Goal: Task Accomplishment & Management: Complete application form

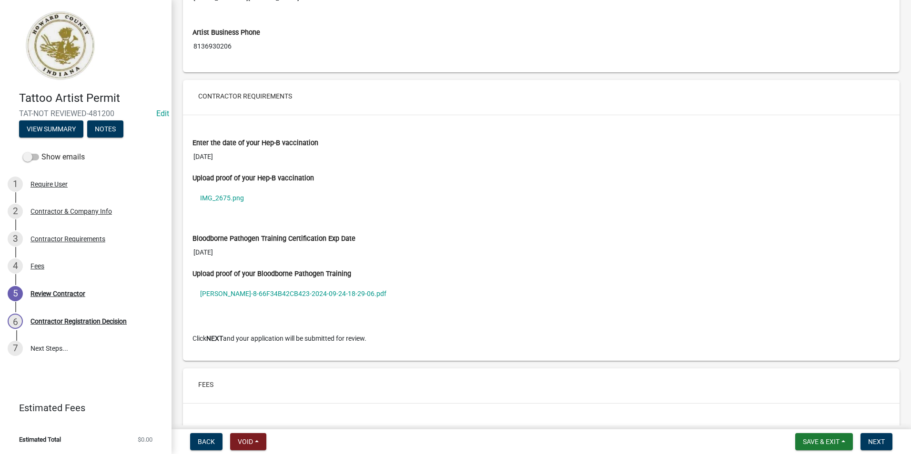
scroll to position [572, 0]
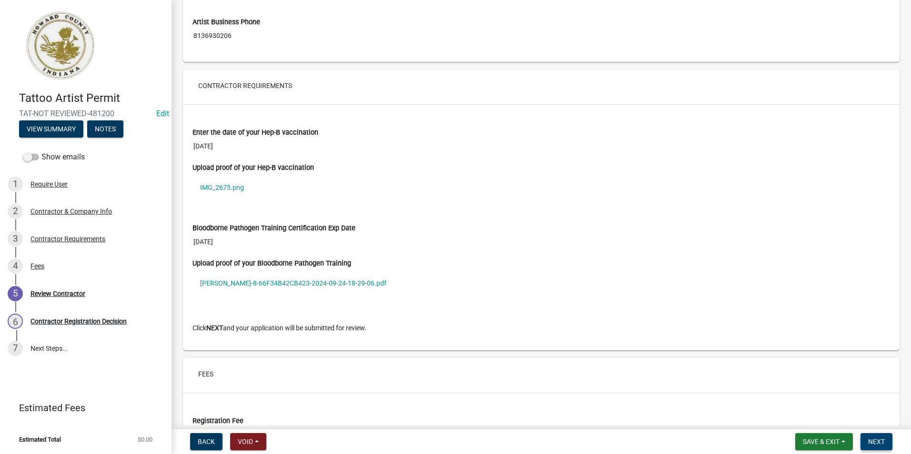
click at [870, 438] on span "Next" at bounding box center [876, 442] width 17 height 8
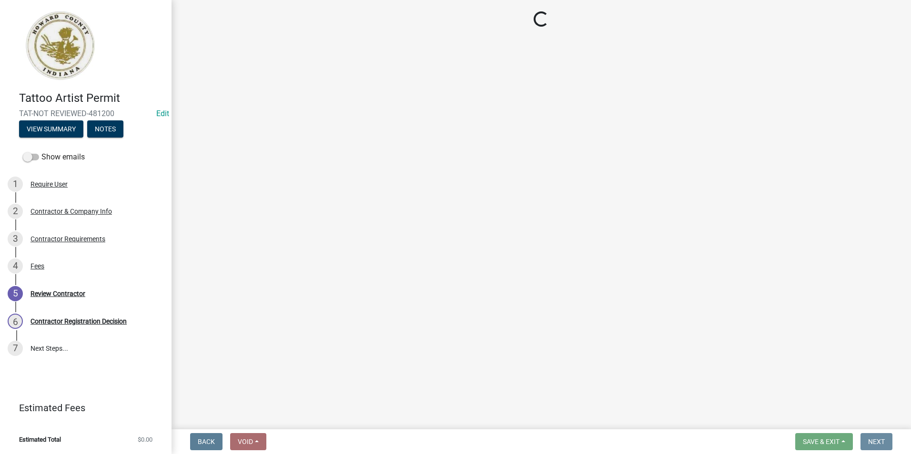
scroll to position [0, 0]
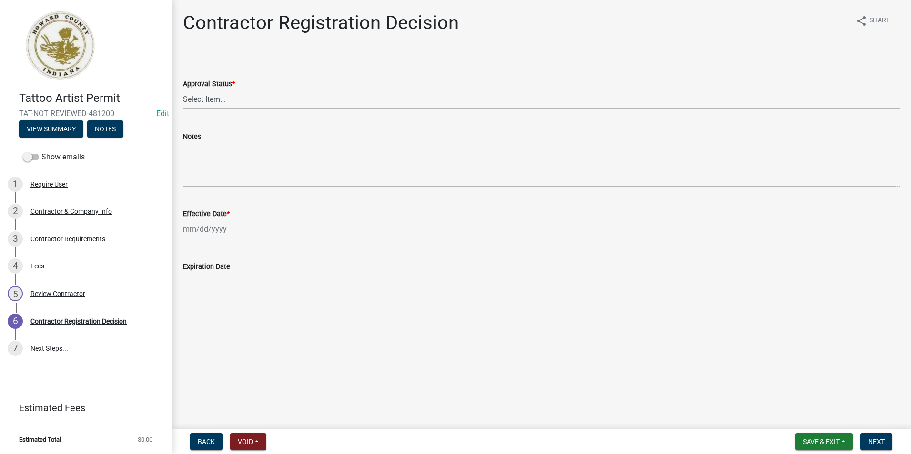
click at [309, 95] on select "Select Item... Approved Denied" at bounding box center [541, 100] width 716 height 20
click at [183, 90] on select "Select Item... Approved Denied" at bounding box center [541, 100] width 716 height 20
select select "4b86b809-39dd-4c68-9f3d-fdb3e7050482"
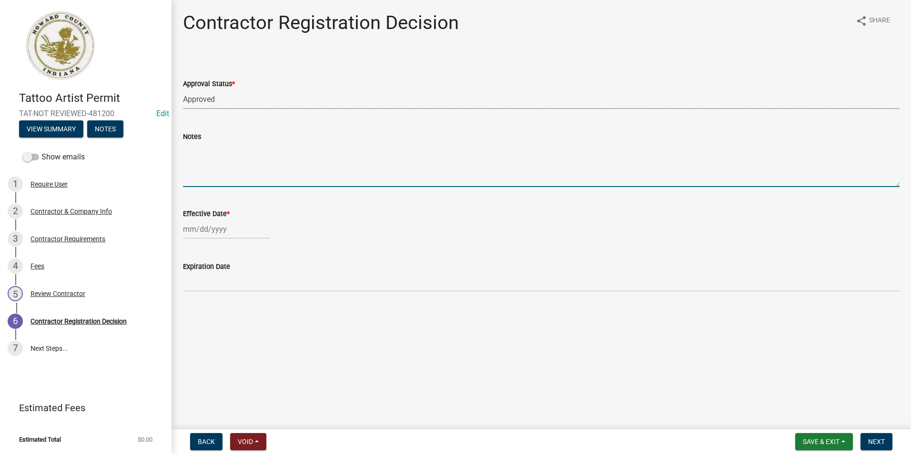
click at [252, 178] on textarea "Notes" at bounding box center [541, 164] width 716 height 45
click at [230, 229] on div at bounding box center [226, 230] width 87 height 20
select select "9"
select select "2025"
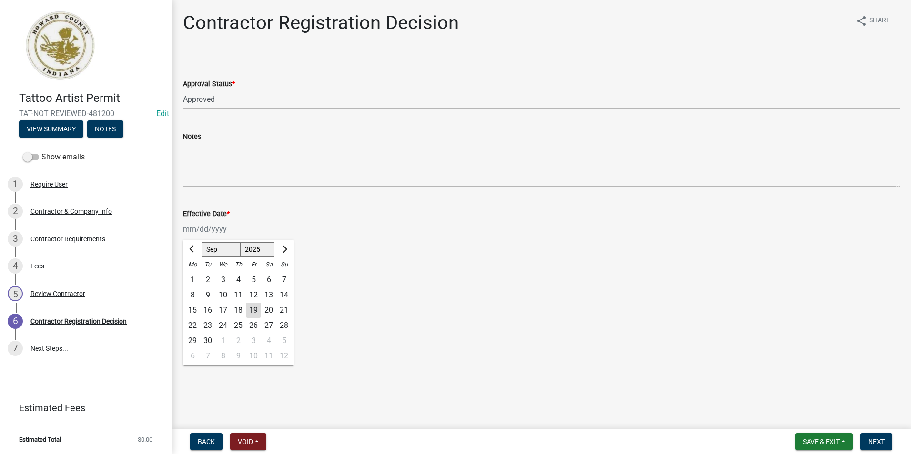
click at [257, 309] on div "19" at bounding box center [253, 310] width 15 height 15
type input "[DATE]"
click at [884, 444] on span "Next" at bounding box center [876, 442] width 17 height 8
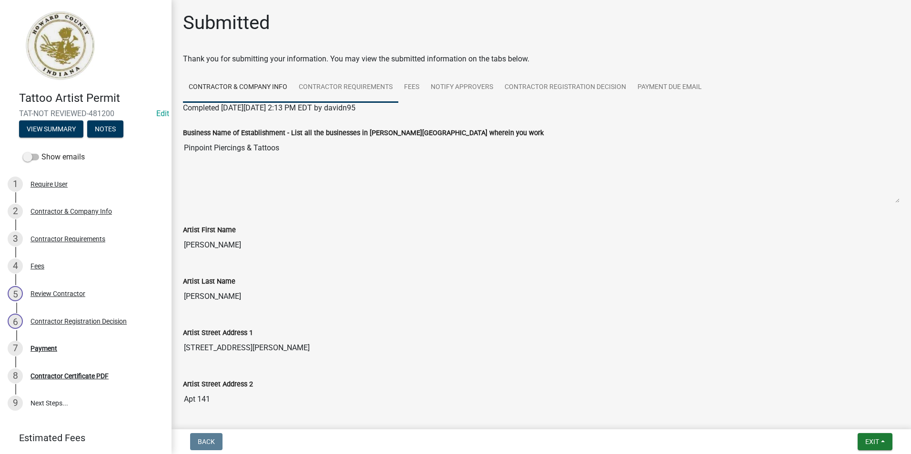
click at [325, 81] on link "Contractor Requirements" at bounding box center [345, 87] width 105 height 30
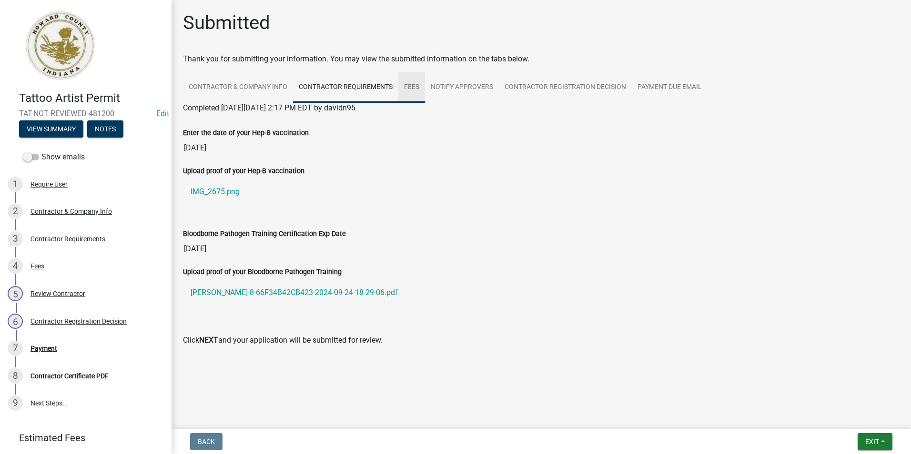
click at [405, 83] on link "Fees" at bounding box center [411, 87] width 27 height 30
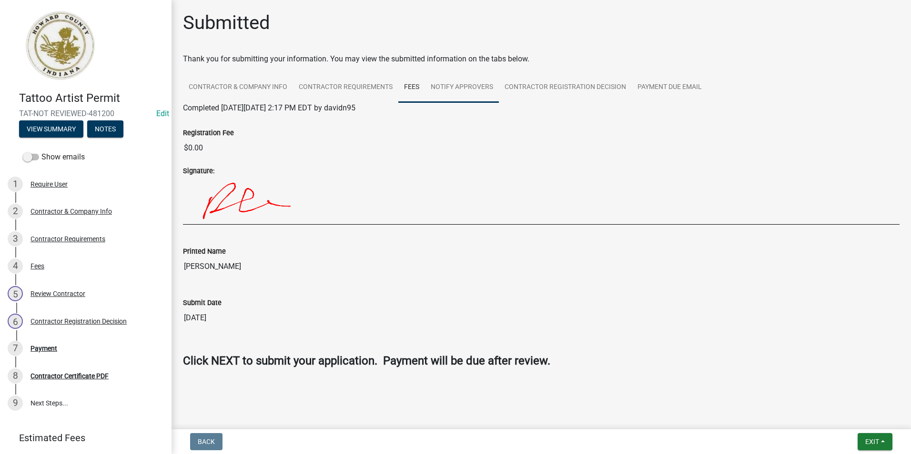
click at [444, 83] on link "Notify Approvers" at bounding box center [462, 87] width 74 height 30
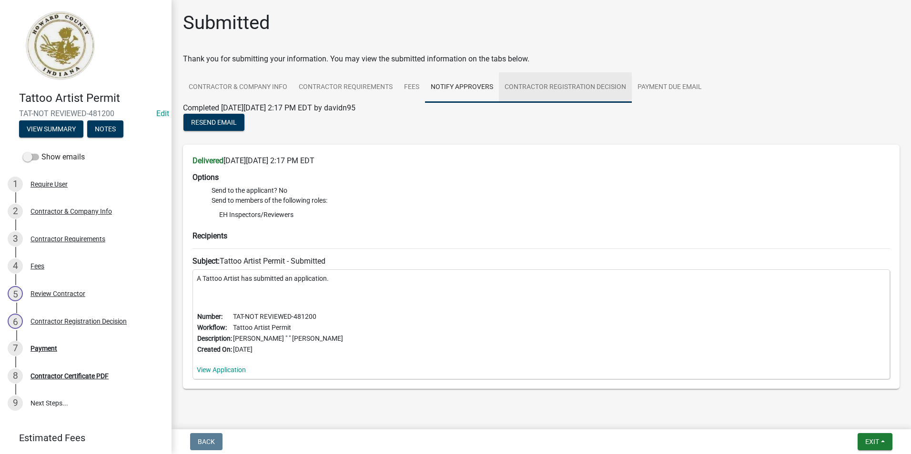
click at [530, 87] on link "Contractor Registration Decision" at bounding box center [565, 87] width 133 height 30
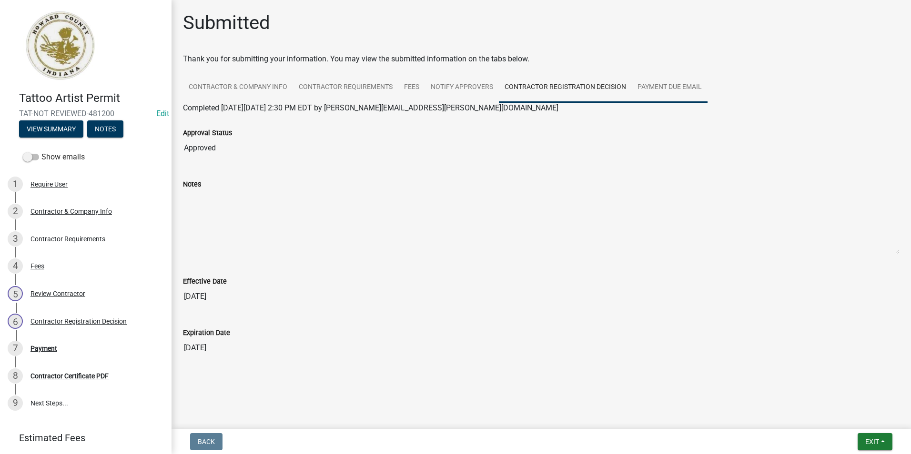
click at [643, 85] on link "Payment Due Email" at bounding box center [670, 87] width 76 height 30
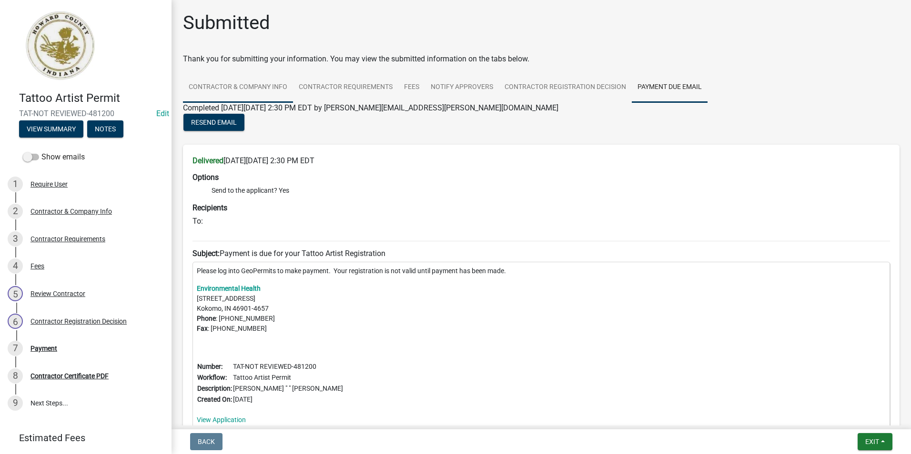
click at [210, 84] on link "Contractor & Company Info" at bounding box center [238, 87] width 110 height 30
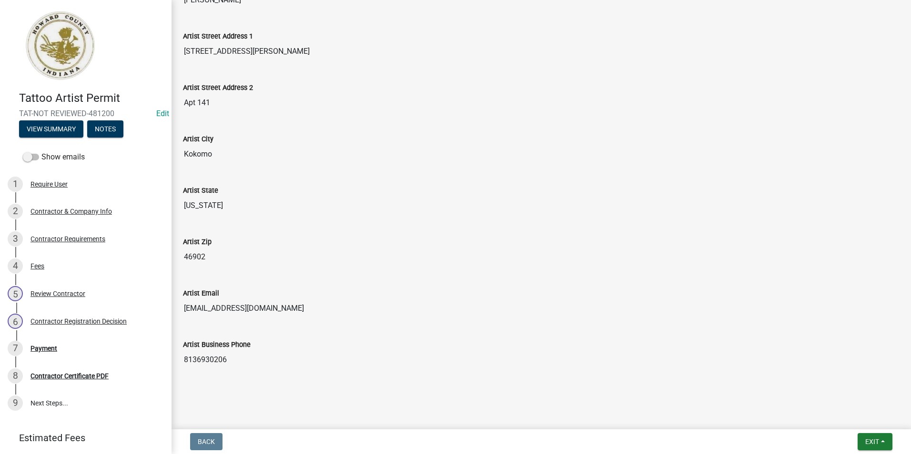
scroll to position [11, 0]
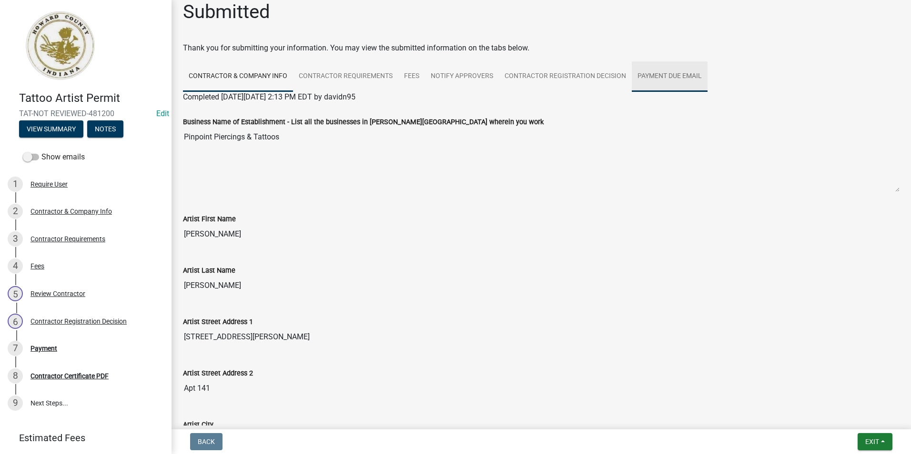
click at [649, 80] on link "Payment Due Email" at bounding box center [670, 76] width 76 height 30
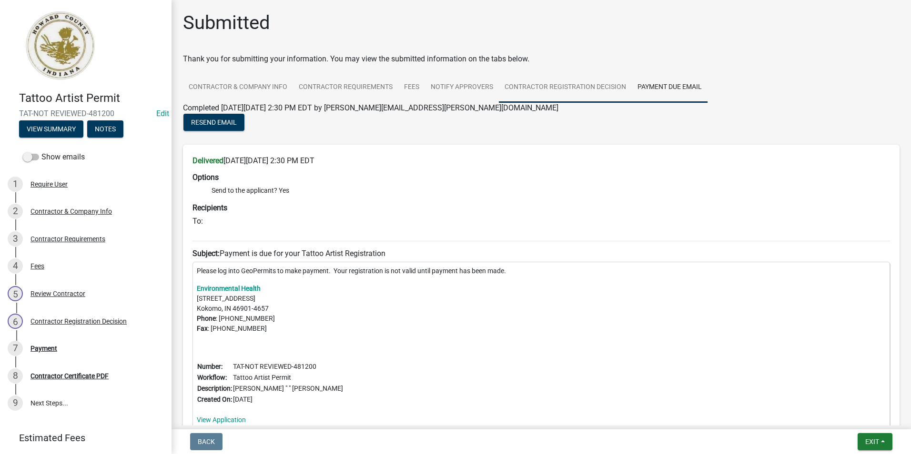
click at [581, 86] on link "Contractor Registration Decision" at bounding box center [565, 87] width 133 height 30
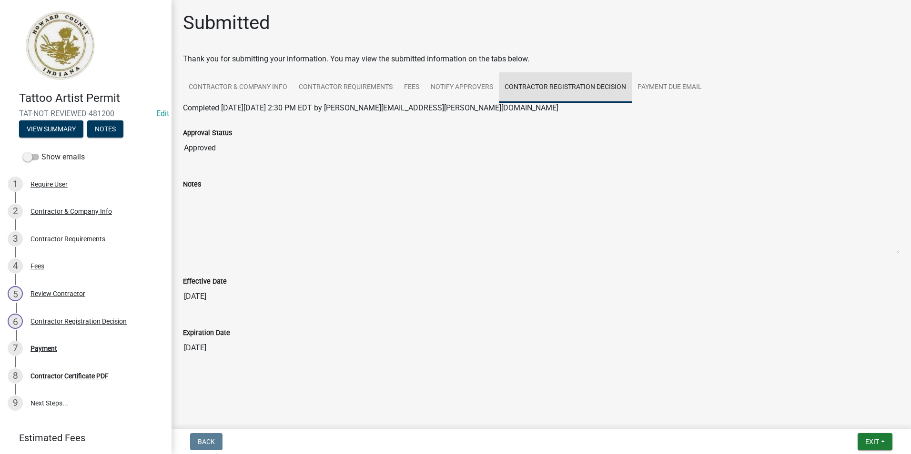
click at [522, 85] on link "Contractor Registration Decision" at bounding box center [565, 87] width 133 height 30
click at [476, 85] on link "Notify Approvers" at bounding box center [462, 87] width 74 height 30
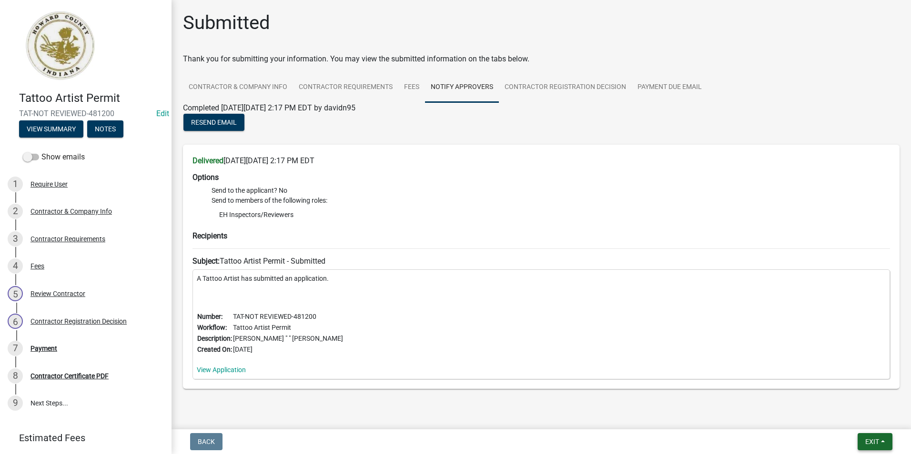
click at [867, 443] on span "Exit" at bounding box center [872, 442] width 14 height 8
click at [852, 408] on button "Save & Exit" at bounding box center [854, 417] width 76 height 23
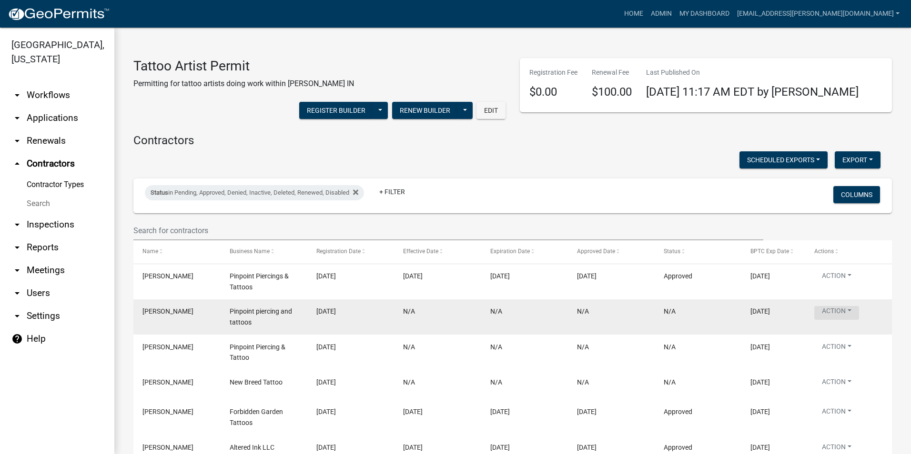
click at [832, 313] on button "Action" at bounding box center [836, 313] width 45 height 14
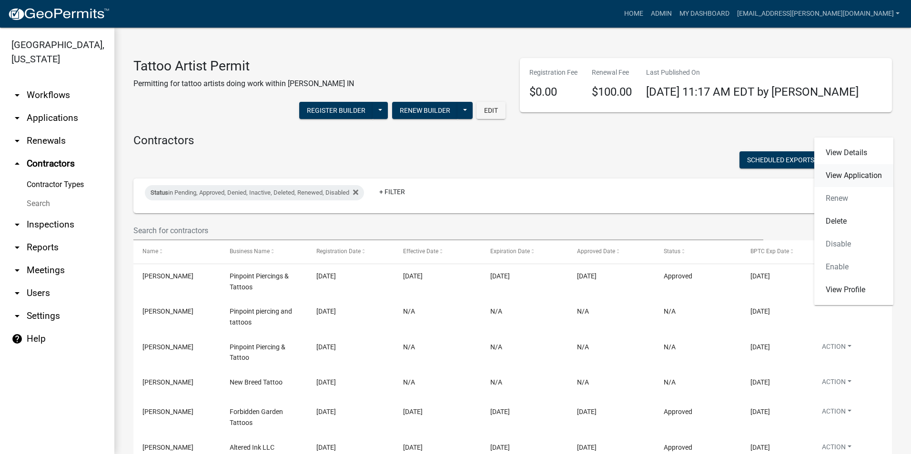
click at [831, 178] on link "View Application" at bounding box center [853, 175] width 79 height 23
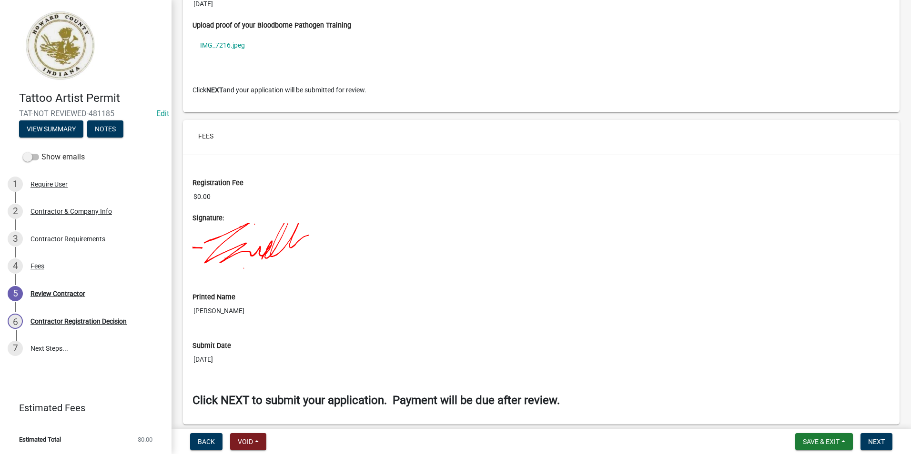
scroll to position [846, 0]
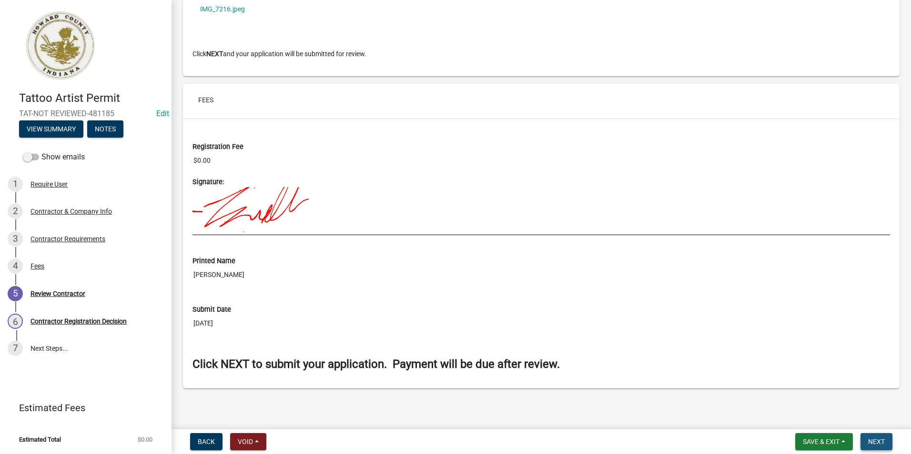
click at [880, 443] on span "Next" at bounding box center [876, 442] width 17 height 8
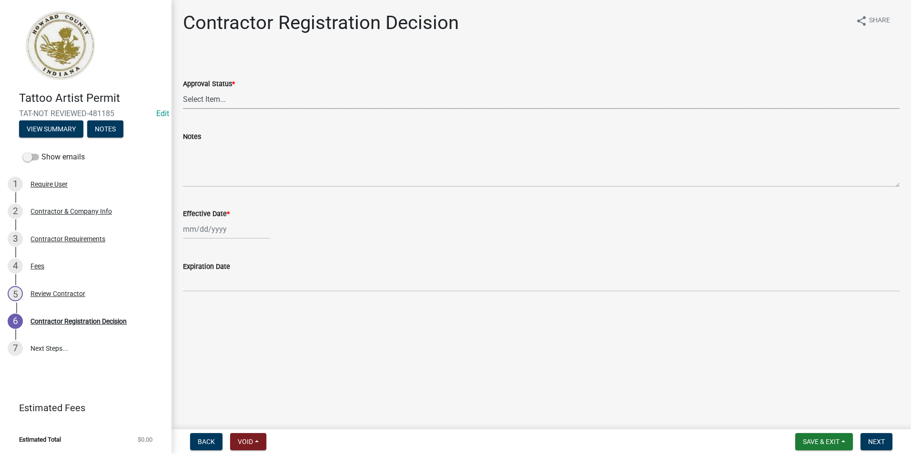
click at [269, 97] on select "Select Item... Approved Denied" at bounding box center [541, 100] width 716 height 20
click at [183, 90] on select "Select Item... Approved Denied" at bounding box center [541, 100] width 716 height 20
select select "4b86b809-39dd-4c68-9f3d-fdb3e7050482"
click at [233, 227] on div at bounding box center [226, 230] width 87 height 20
select select "9"
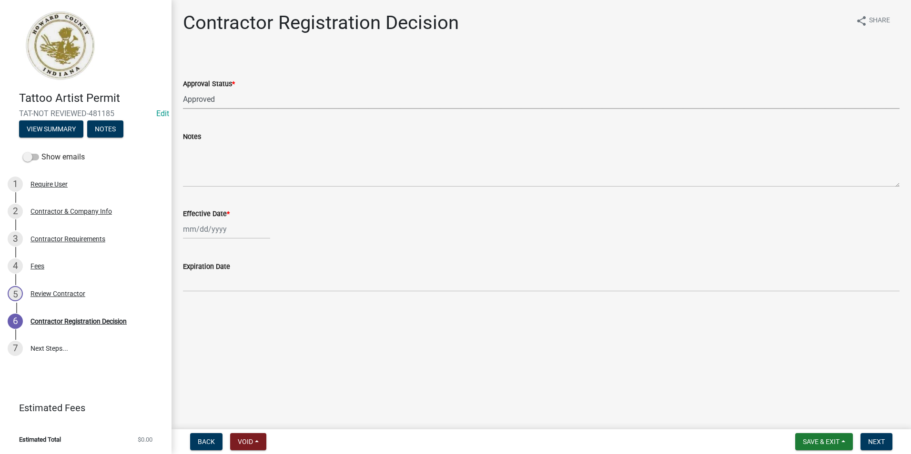
select select "2025"
click at [258, 313] on div "19" at bounding box center [253, 310] width 15 height 15
type input "[DATE]"
click at [877, 442] on span "Next" at bounding box center [876, 442] width 17 height 8
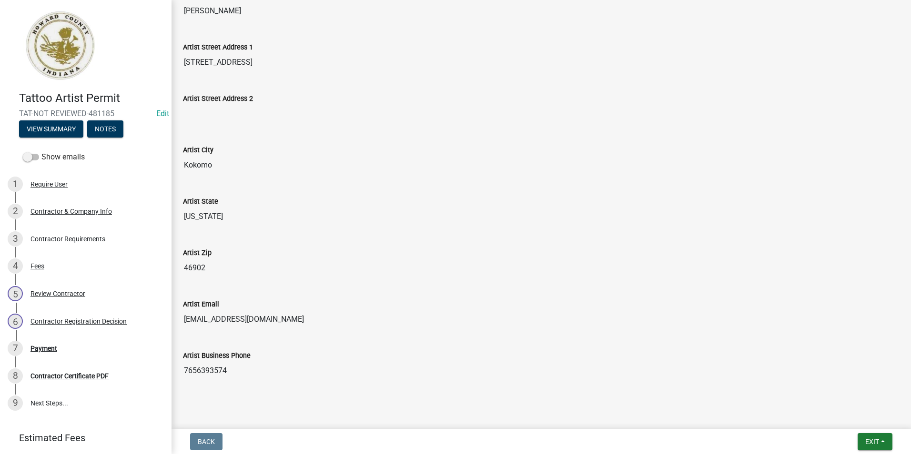
scroll to position [297, 0]
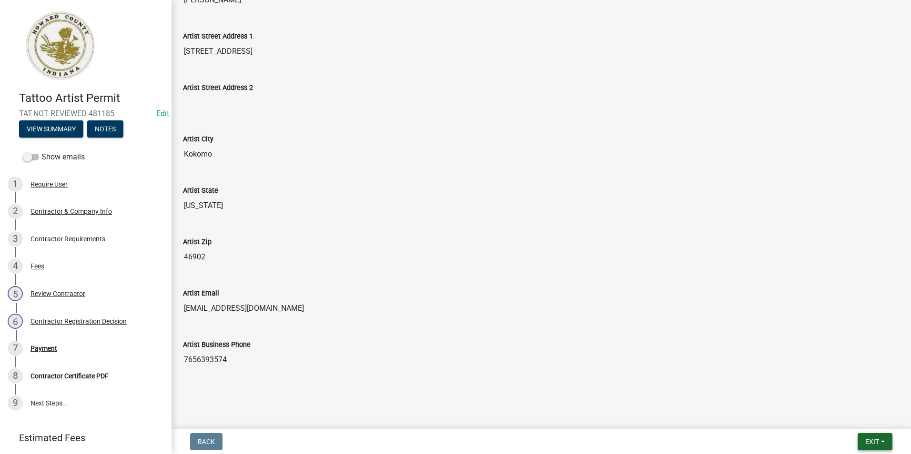
click at [871, 443] on span "Exit" at bounding box center [872, 442] width 14 height 8
click at [857, 418] on button "Save & Exit" at bounding box center [854, 417] width 76 height 23
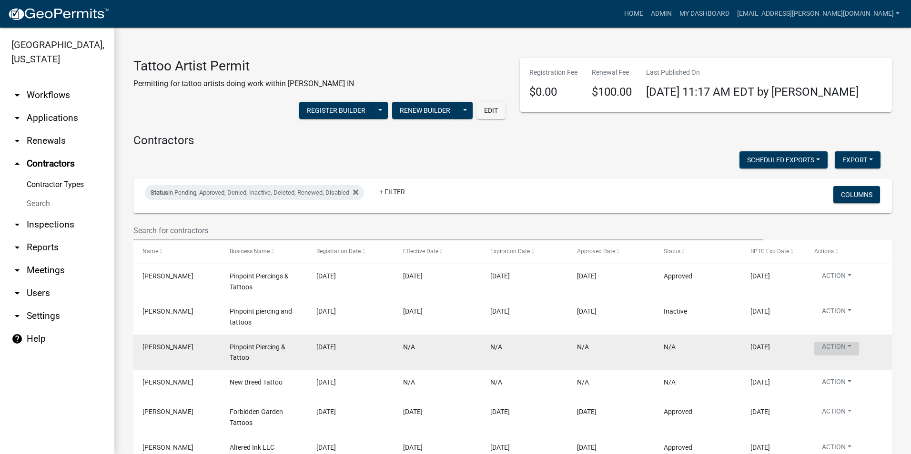
click at [837, 348] on button "Action" at bounding box center [836, 349] width 45 height 14
click at [827, 348] on button "Action" at bounding box center [836, 349] width 45 height 14
click at [855, 347] on button "Action" at bounding box center [836, 349] width 45 height 14
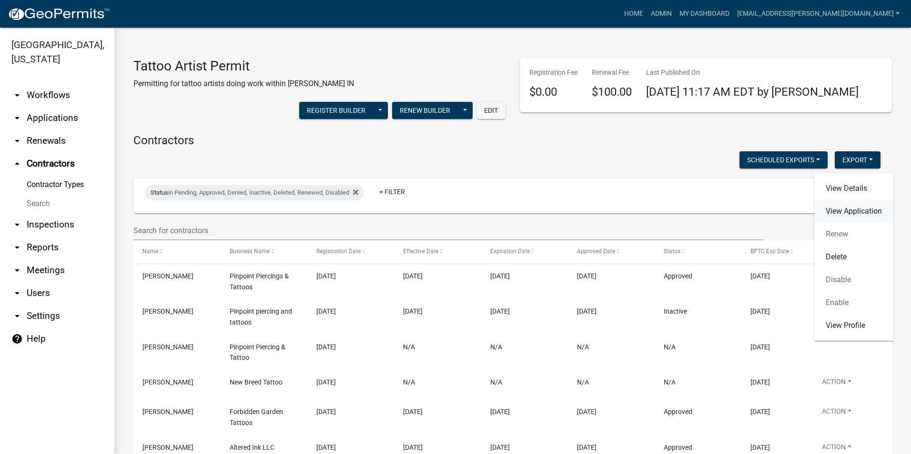
click at [855, 212] on link "View Application" at bounding box center [853, 211] width 79 height 23
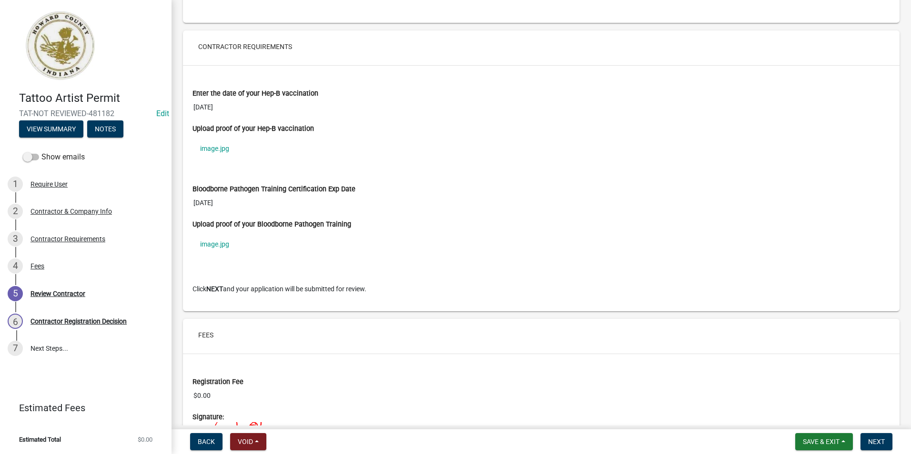
scroll to position [619, 0]
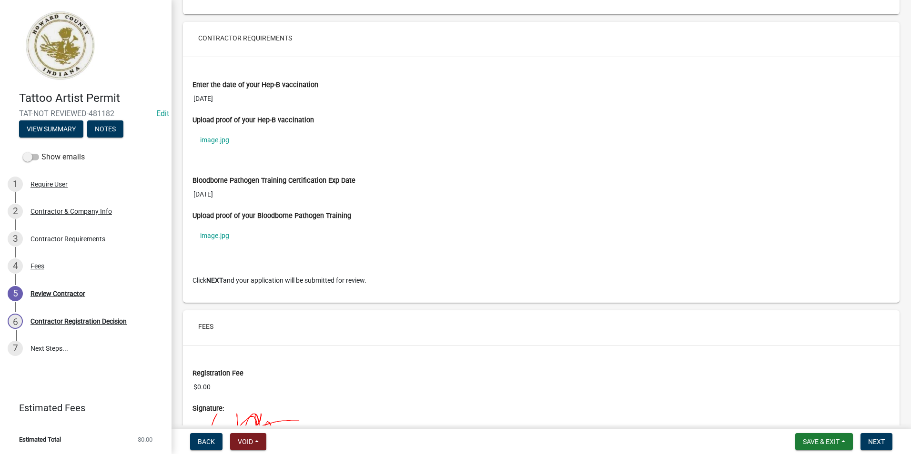
click at [894, 441] on form "Save & Exit Save Save & Exit Next" at bounding box center [843, 441] width 105 height 17
click at [883, 442] on span "Next" at bounding box center [876, 442] width 17 height 8
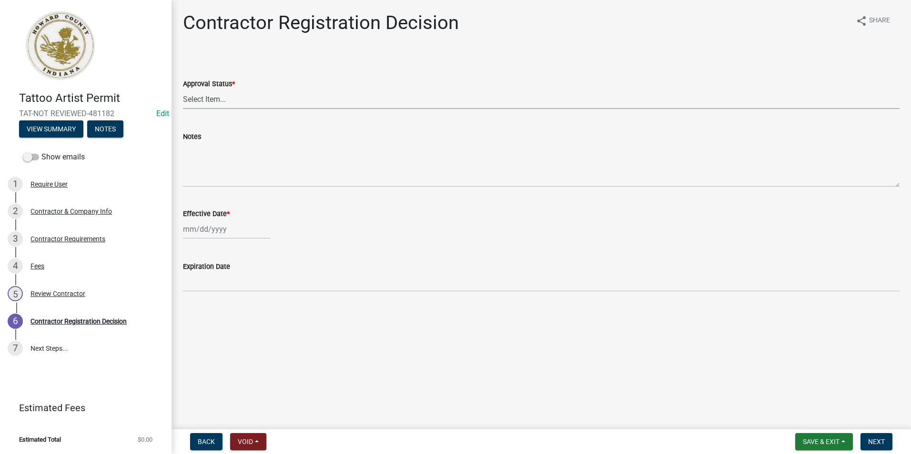
click at [258, 91] on select "Select Item... Approved Denied" at bounding box center [541, 100] width 716 height 20
click at [183, 90] on select "Select Item... Approved Denied" at bounding box center [541, 100] width 716 height 20
select select "4b86b809-39dd-4c68-9f3d-fdb3e7050482"
click at [228, 224] on div at bounding box center [226, 230] width 87 height 20
select select "9"
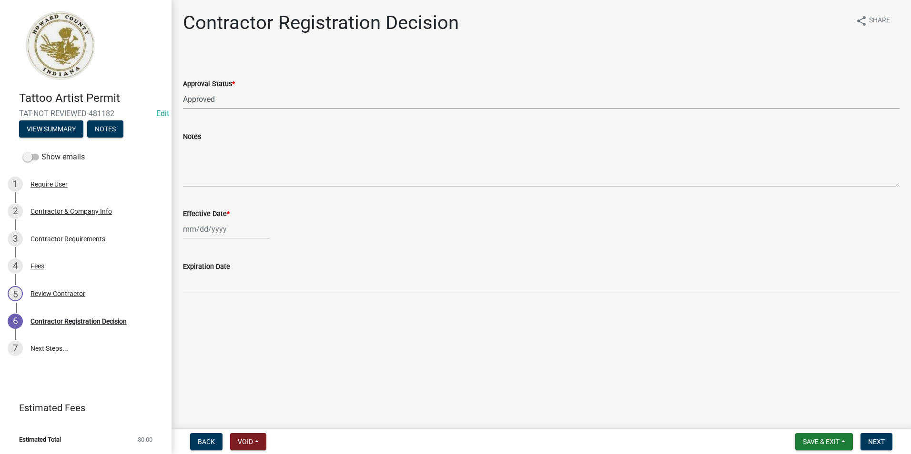
select select "2025"
click at [255, 307] on div "19" at bounding box center [253, 310] width 15 height 15
type input "[DATE]"
click at [879, 443] on span "Next" at bounding box center [876, 442] width 17 height 8
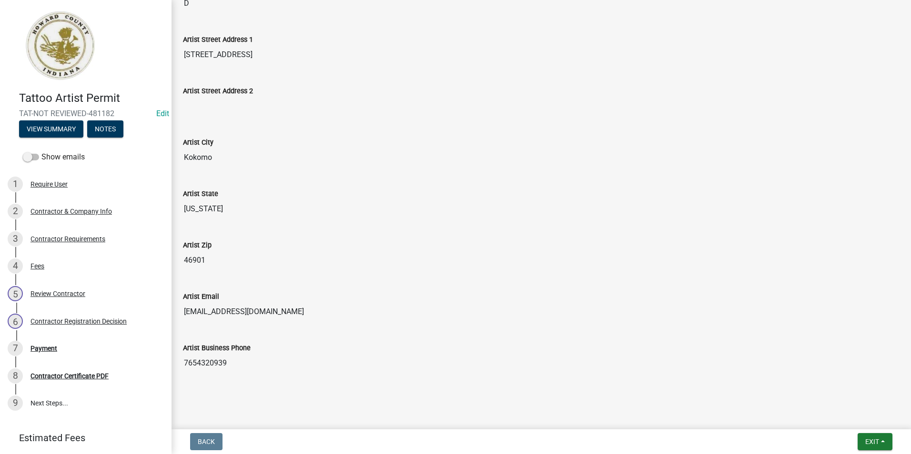
scroll to position [297, 0]
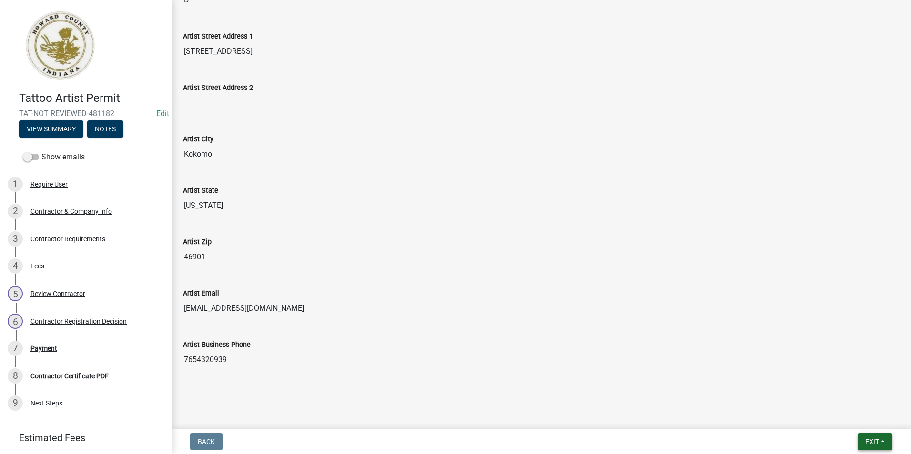
click at [860, 442] on button "Exit" at bounding box center [874, 441] width 35 height 17
click at [859, 415] on button "Save & Exit" at bounding box center [854, 417] width 76 height 23
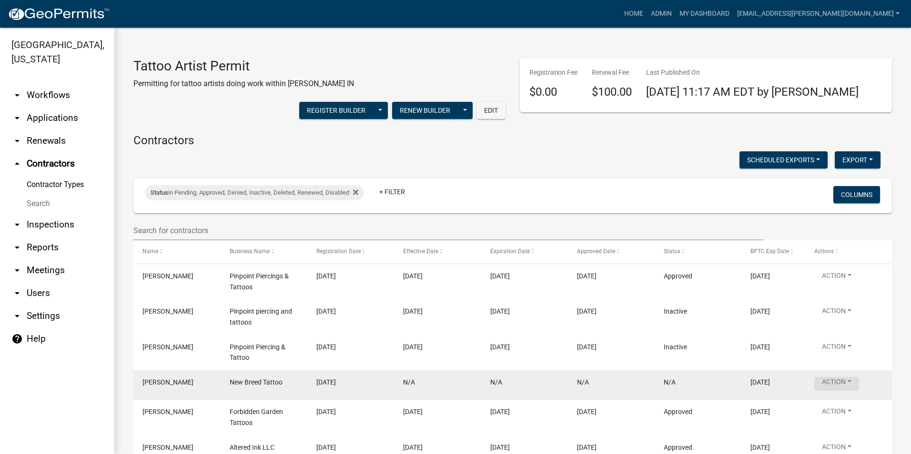
click at [843, 386] on button "Action" at bounding box center [836, 384] width 45 height 14
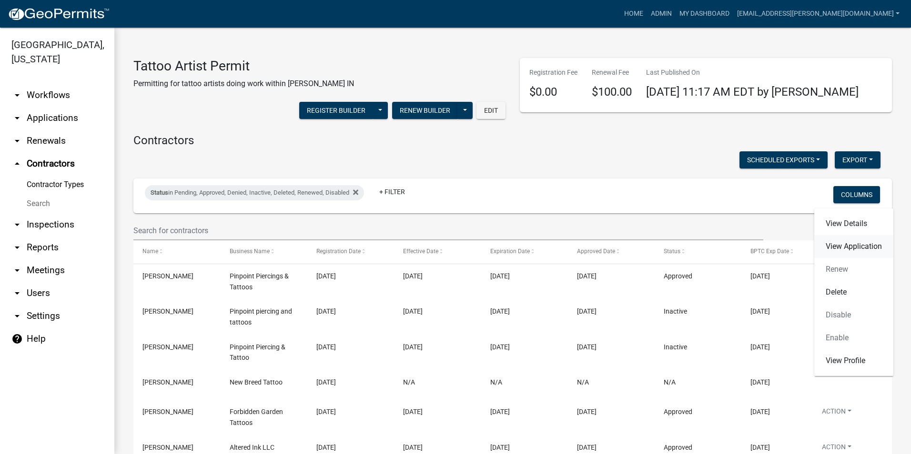
click at [848, 248] on link "View Application" at bounding box center [853, 246] width 79 height 23
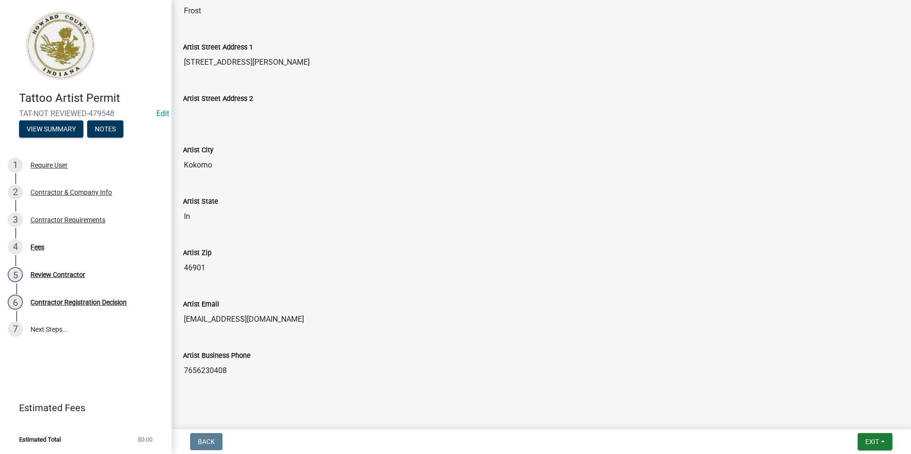
scroll to position [297, 0]
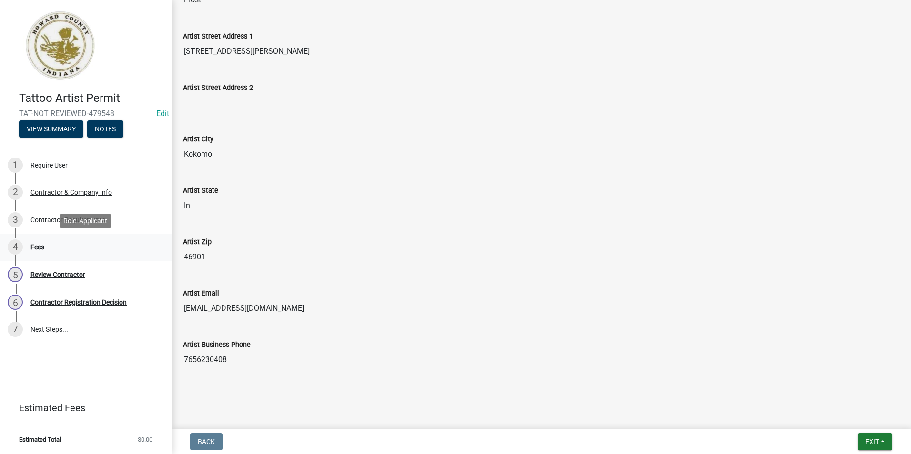
click at [40, 246] on div "Fees" at bounding box center [37, 247] width 14 height 7
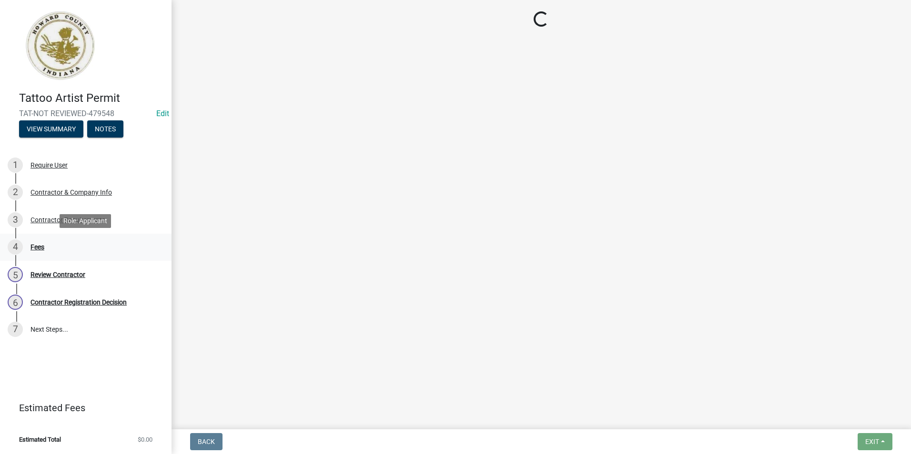
scroll to position [0, 0]
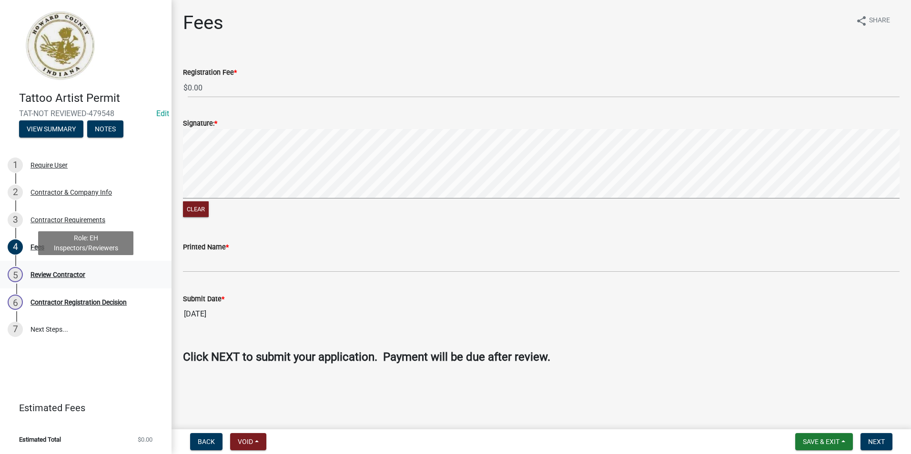
click at [47, 274] on div "Review Contractor" at bounding box center [57, 275] width 55 height 7
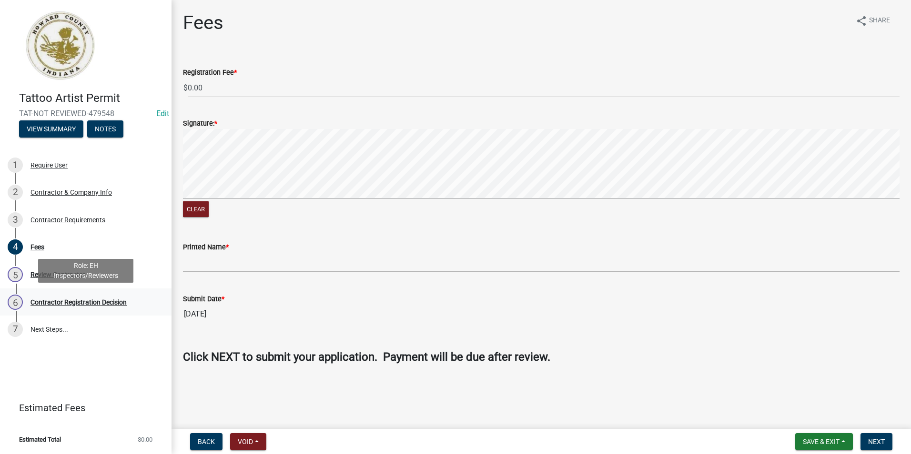
click at [56, 303] on div "Contractor Registration Decision" at bounding box center [78, 302] width 96 height 7
click at [823, 444] on span "Save & Exit" at bounding box center [821, 442] width 37 height 8
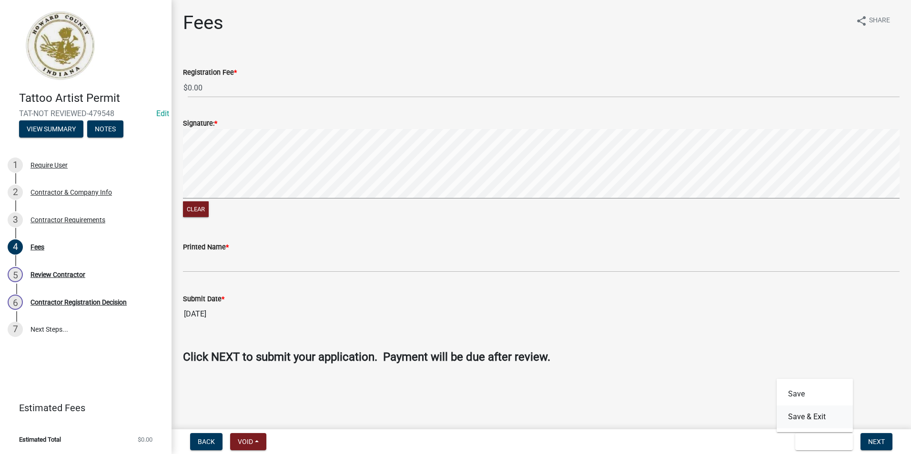
click at [819, 420] on button "Save & Exit" at bounding box center [814, 417] width 76 height 23
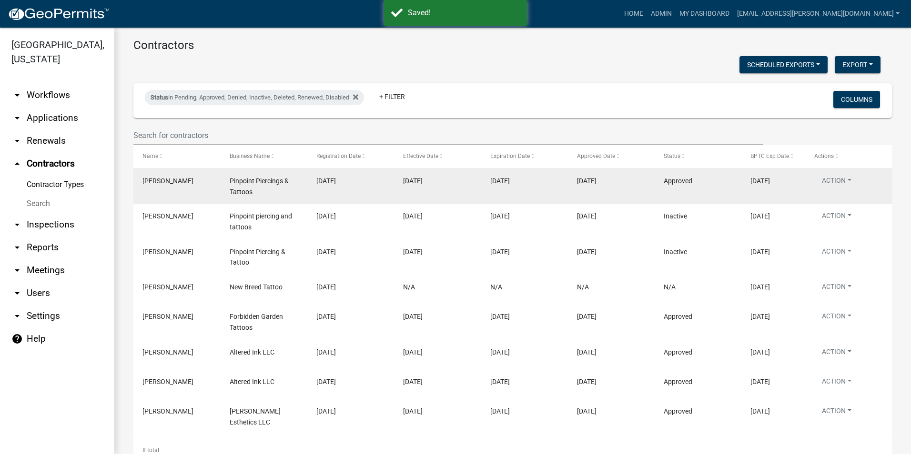
scroll to position [122, 0]
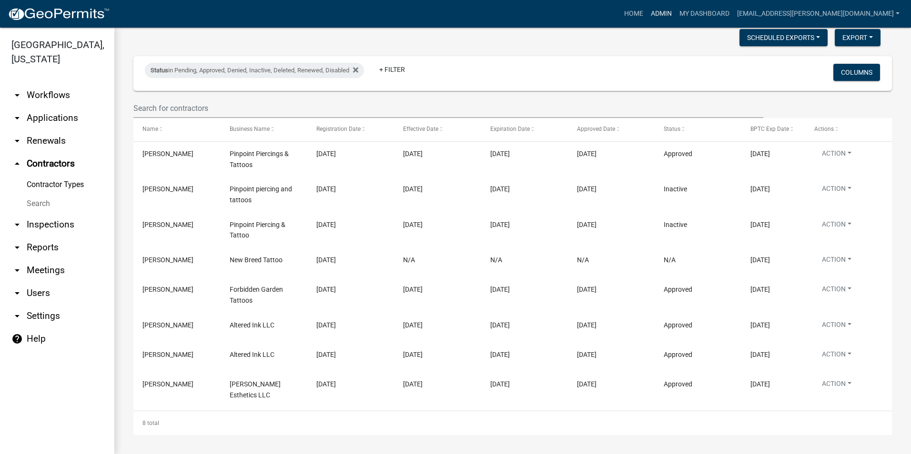
click at [675, 13] on link "Admin" at bounding box center [661, 14] width 29 height 18
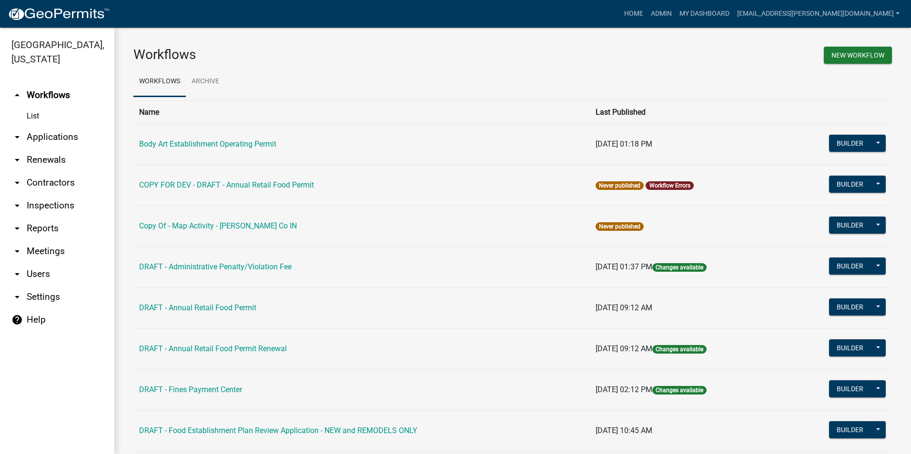
click at [251, 149] on td "Body Art Establishment Operating Permit" at bounding box center [361, 144] width 456 height 41
click at [254, 142] on link "Body Art Establishment Operating Permit" at bounding box center [207, 144] width 137 height 9
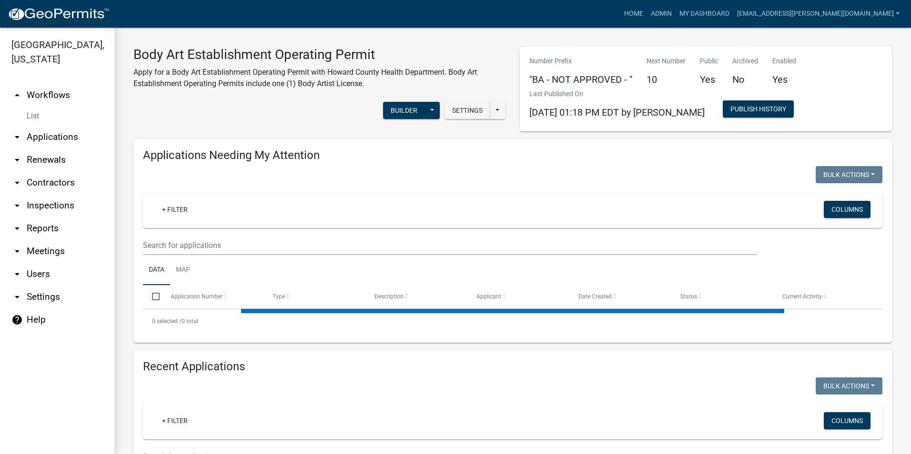
select select "3: 100"
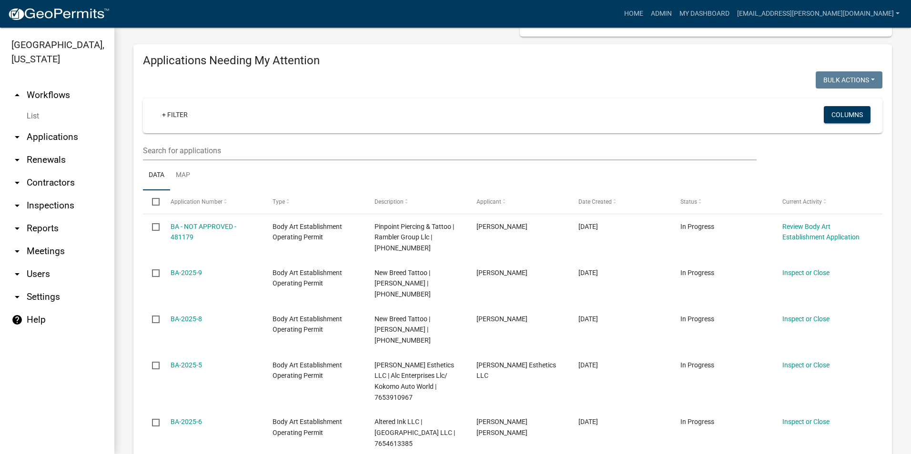
scroll to position [95, 0]
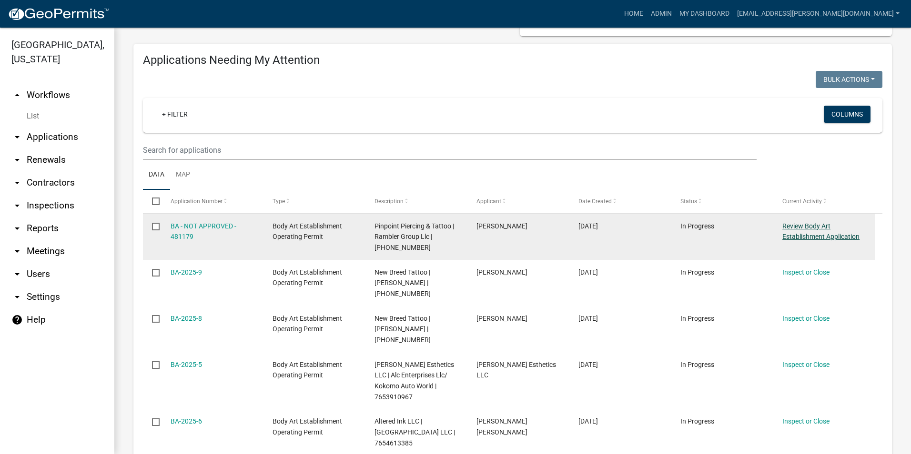
click at [815, 224] on link "Review Body Art Establishment Application" at bounding box center [820, 231] width 77 height 19
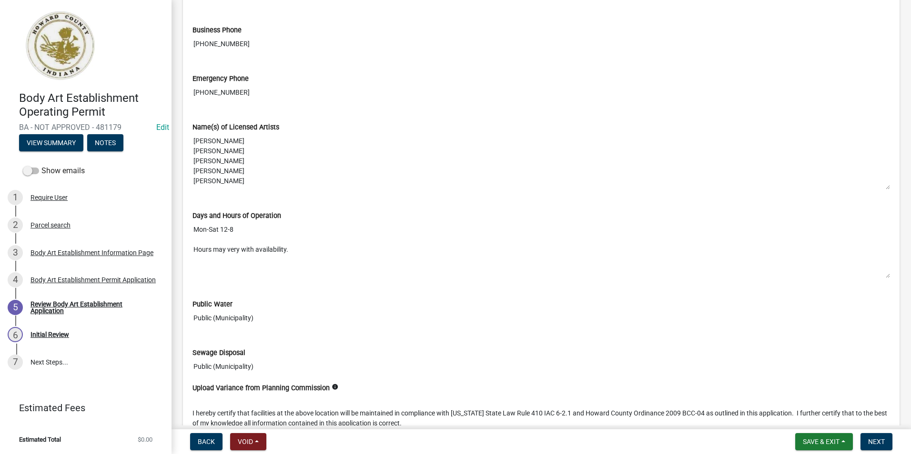
scroll to position [1309, 0]
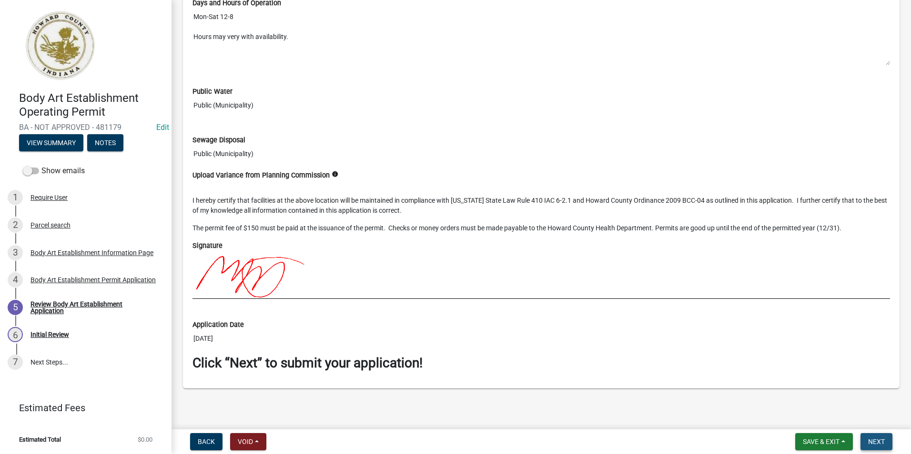
click at [881, 441] on span "Next" at bounding box center [876, 442] width 17 height 8
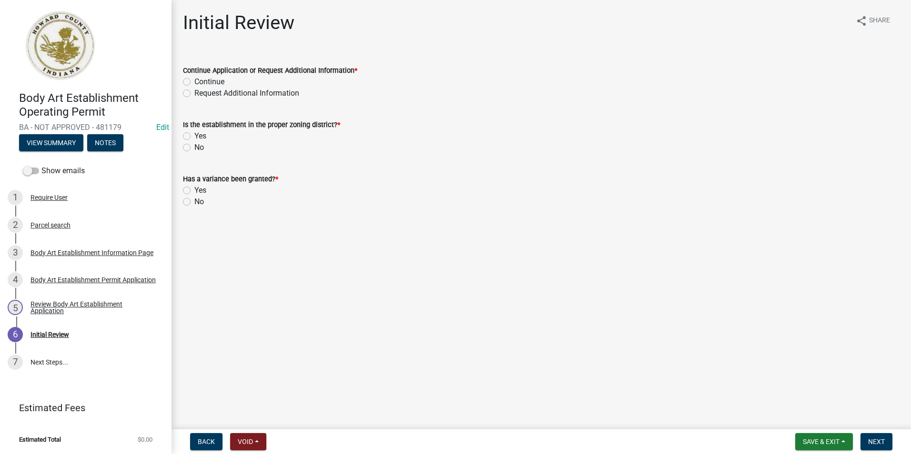
click at [194, 81] on label "Continue" at bounding box center [209, 81] width 30 height 11
click at [194, 81] on input "Continue" at bounding box center [197, 79] width 6 height 6
radio input "true"
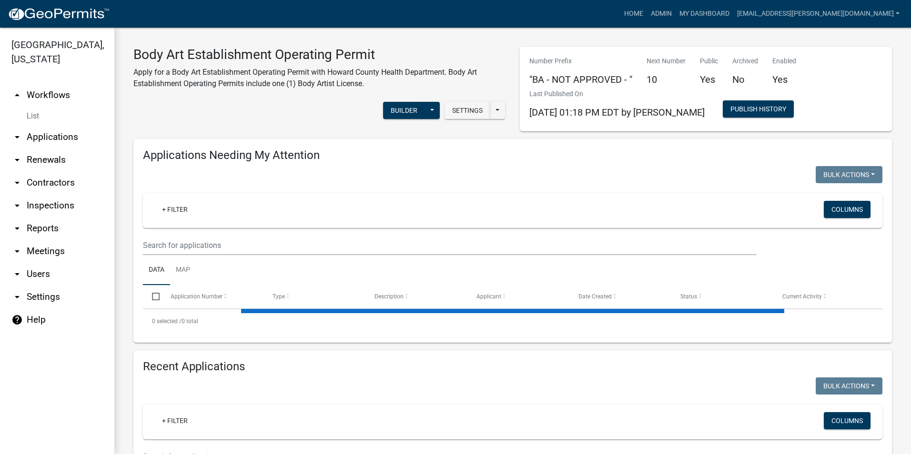
select select "3: 100"
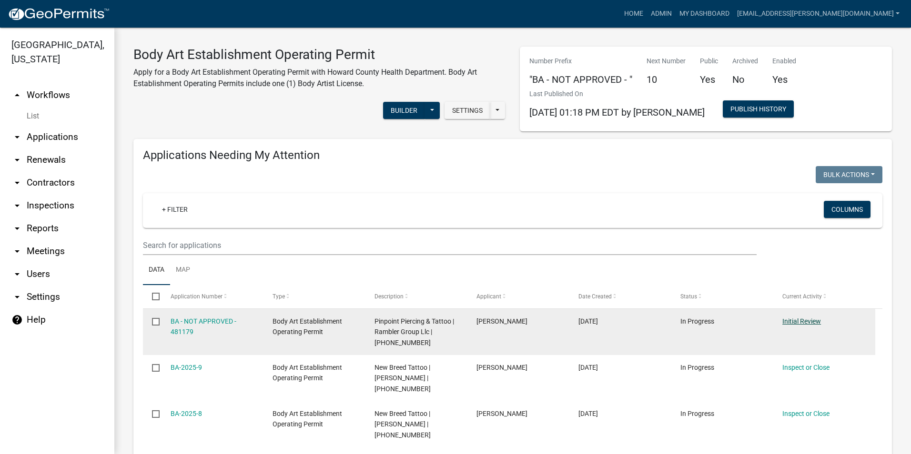
click at [812, 321] on link "Initial Review" at bounding box center [801, 322] width 39 height 8
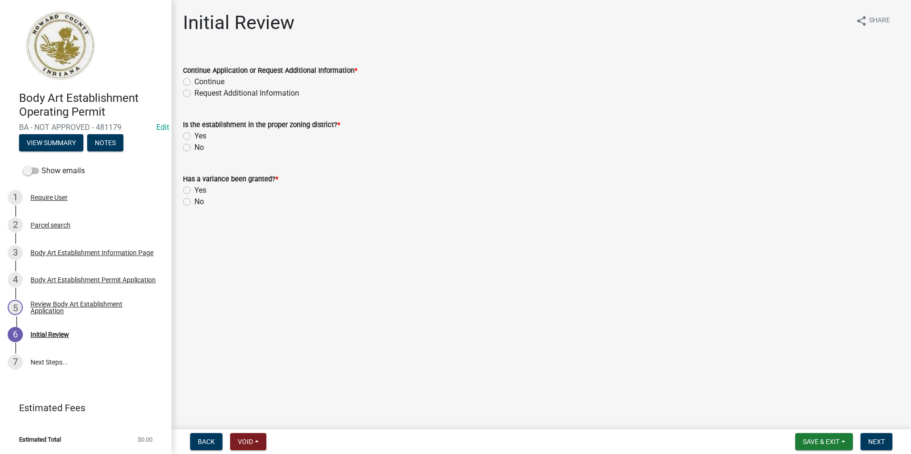
click at [194, 145] on label "No" at bounding box center [199, 147] width 10 height 11
click at [194, 145] on input "No" at bounding box center [197, 145] width 6 height 6
radio input "true"
click at [194, 81] on label "Continue" at bounding box center [209, 81] width 30 height 11
click at [194, 81] on input "Continue" at bounding box center [197, 79] width 6 height 6
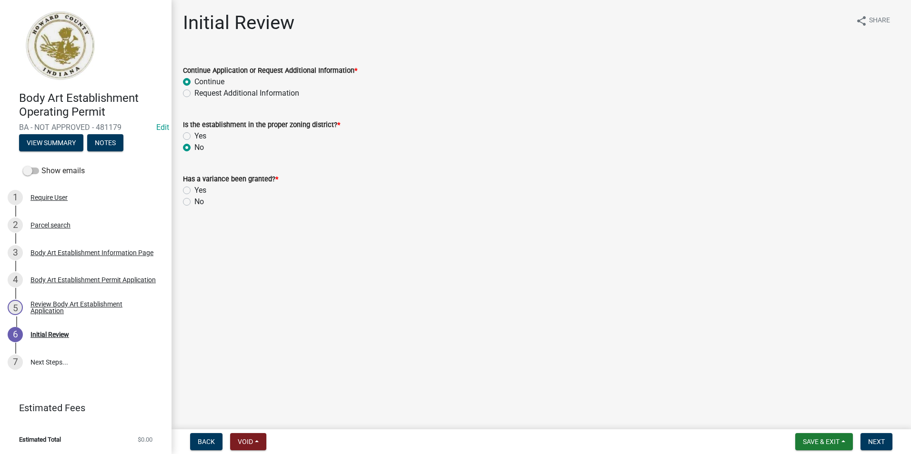
radio input "true"
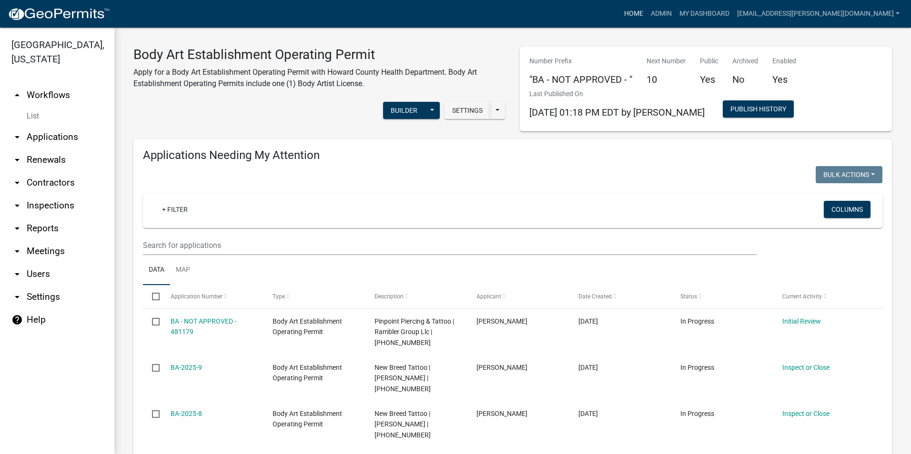
select select "3: 100"
click at [647, 14] on link "Home" at bounding box center [633, 14] width 27 height 18
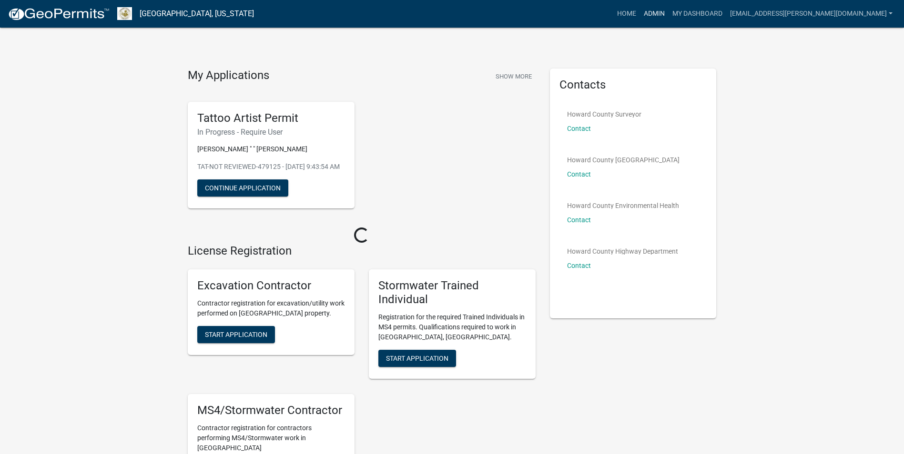
click at [668, 14] on link "Admin" at bounding box center [654, 14] width 29 height 18
